Goal: Task Accomplishment & Management: Manage account settings

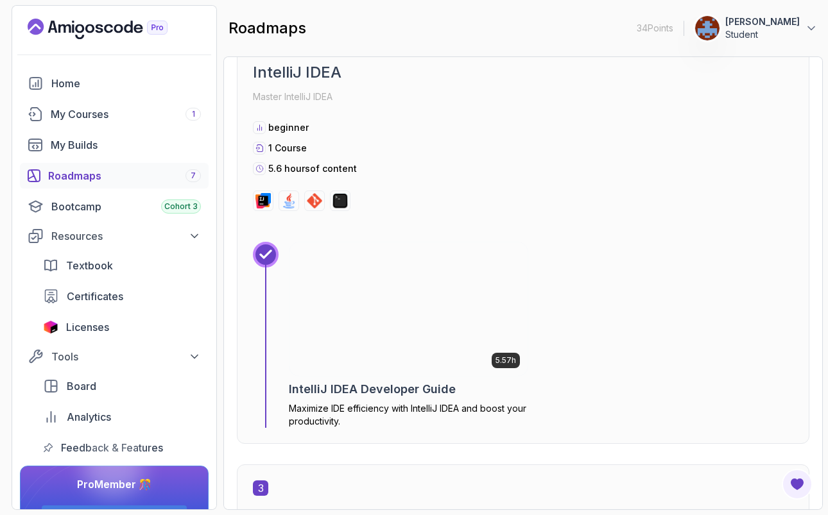
scroll to position [926, 0]
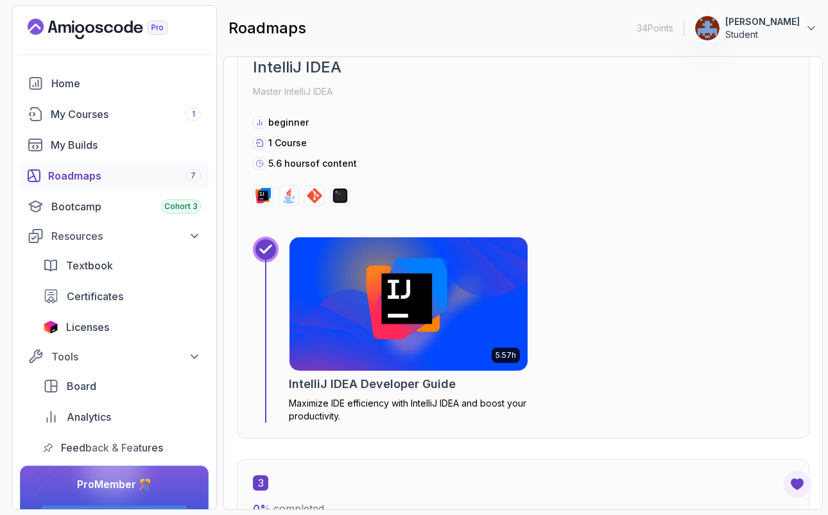
click at [135, 172] on div "Roadmaps 7" at bounding box center [124, 175] width 153 height 15
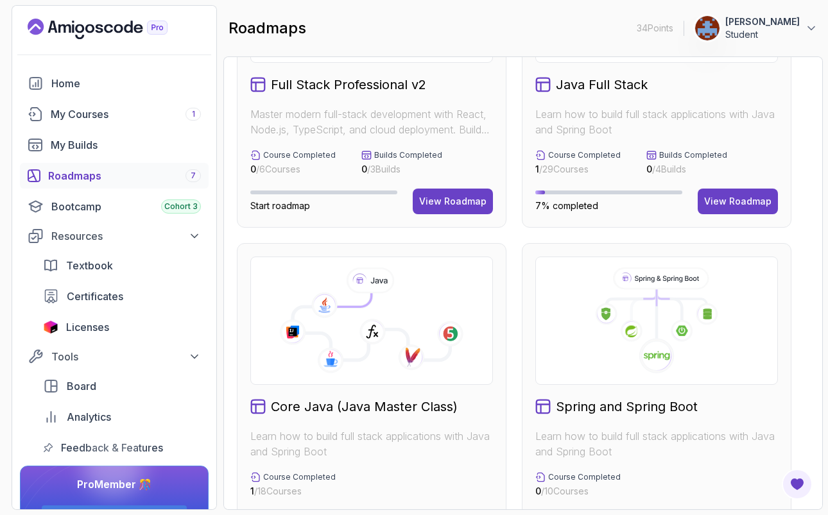
scroll to position [211, 0]
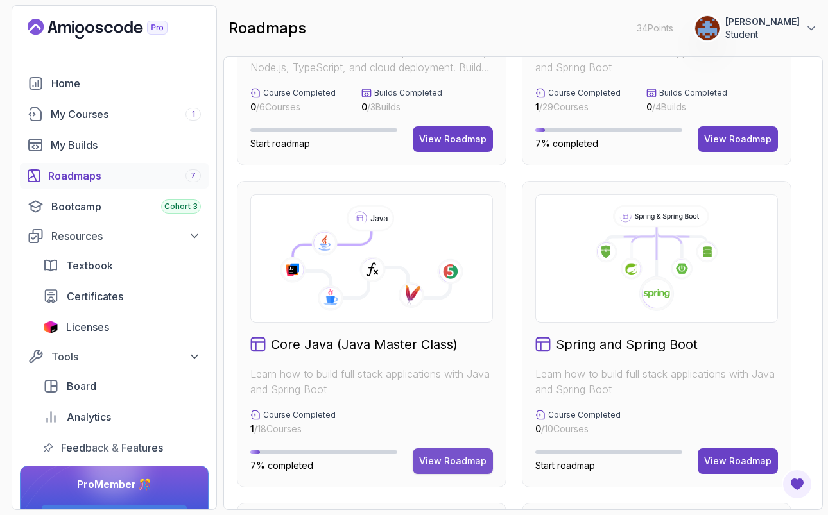
click at [435, 464] on div "View Roadmap" at bounding box center [452, 461] width 67 height 13
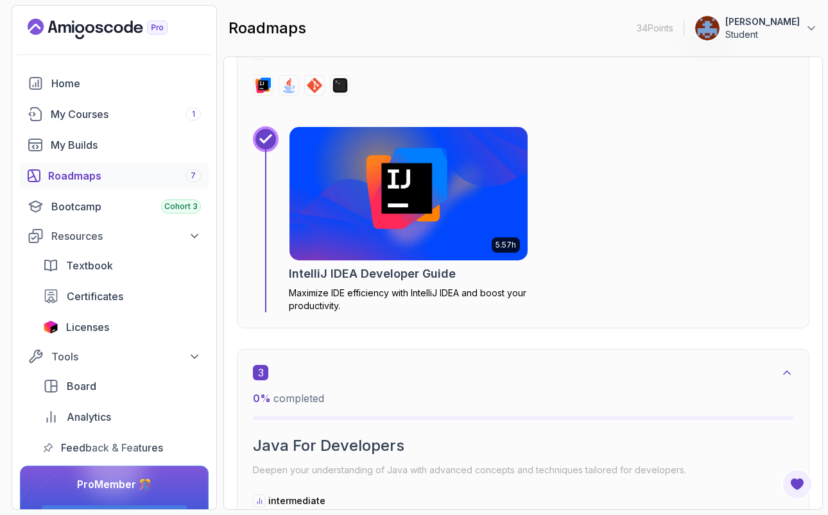
scroll to position [1123, 0]
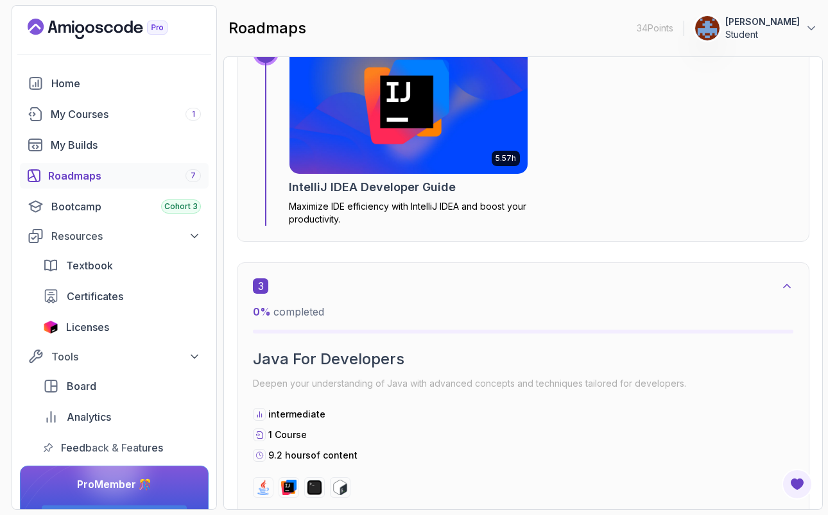
click at [437, 153] on img at bounding box center [409, 107] width 250 height 140
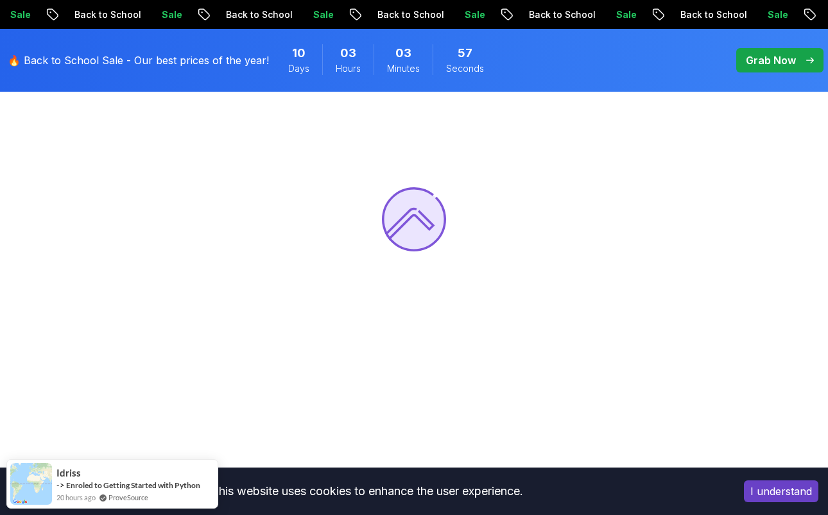
scroll to position [180, 0]
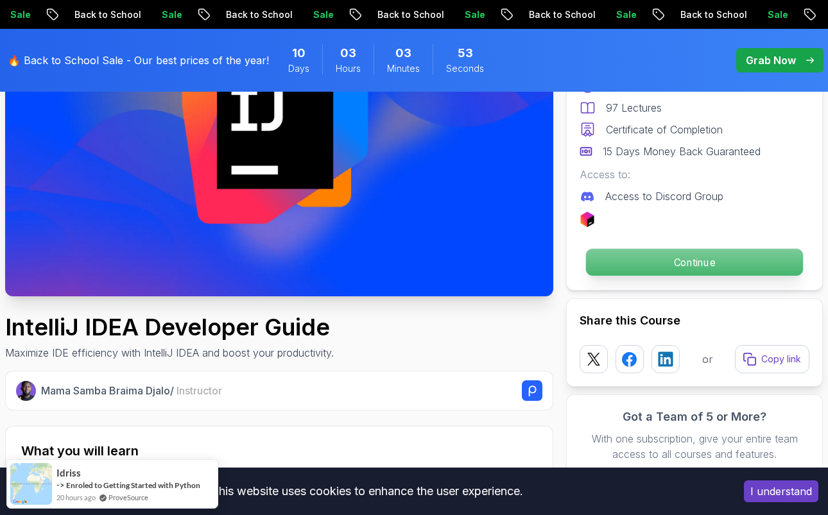
click at [638, 256] on p "Continue" at bounding box center [694, 262] width 217 height 27
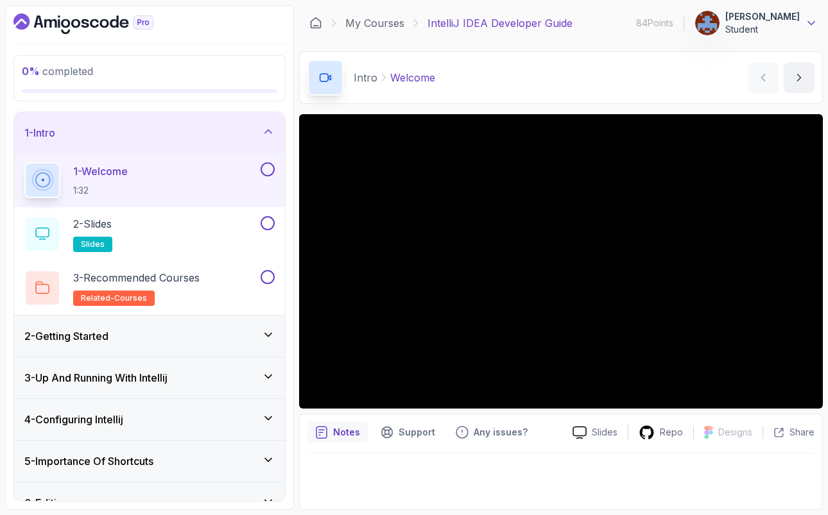
click at [813, 22] on icon at bounding box center [811, 23] width 13 height 13
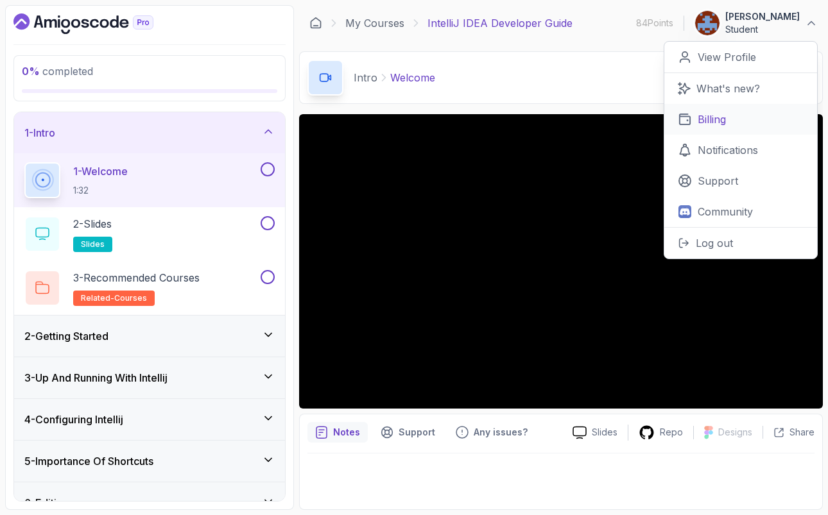
click at [718, 125] on p "Billing" at bounding box center [712, 119] width 28 height 15
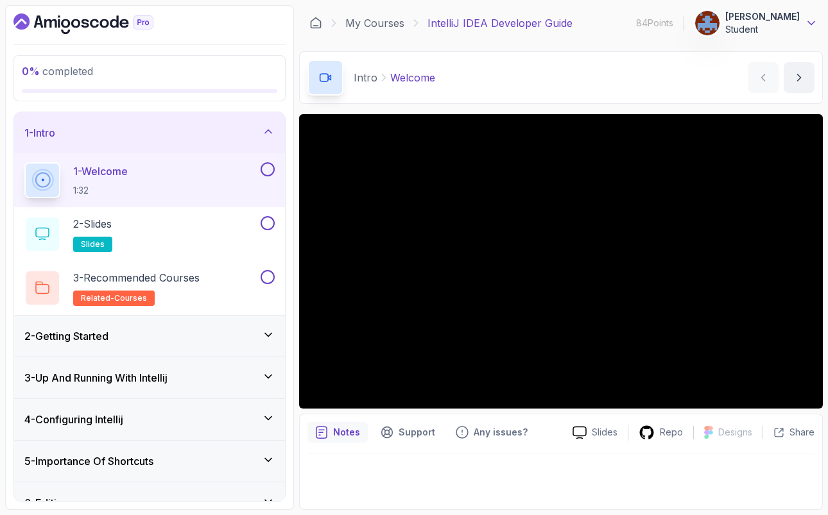
click at [810, 28] on icon at bounding box center [811, 23] width 13 height 13
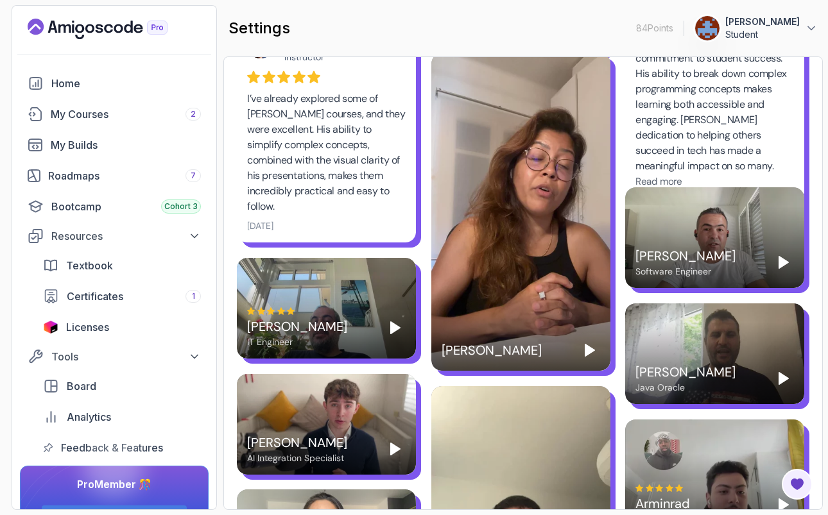
scroll to position [1078, 0]
